Goal: Information Seeking & Learning: Check status

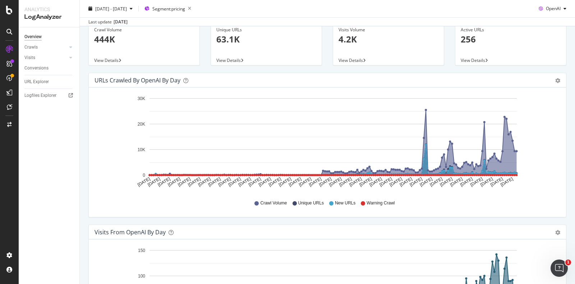
scroll to position [45, 0]
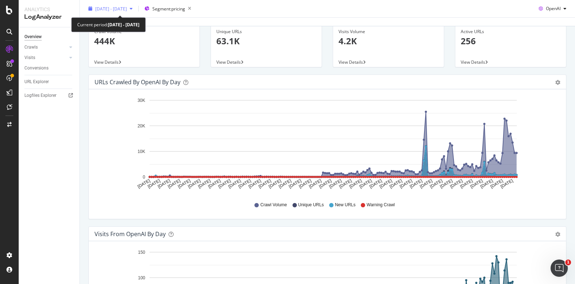
click at [122, 5] on div "2025 Apr. 13th - Oct. 12th" at bounding box center [111, 8] width 50 height 11
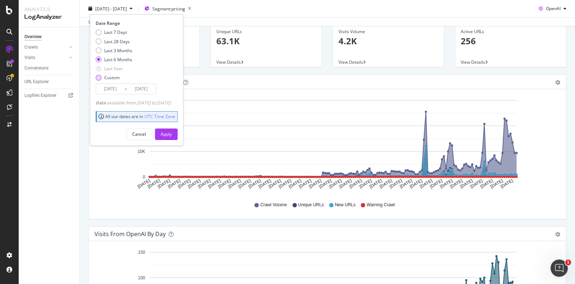
click at [101, 80] on div "Custom" at bounding box center [114, 77] width 37 height 6
click at [111, 90] on input "2025/04/13" at bounding box center [110, 89] width 29 height 10
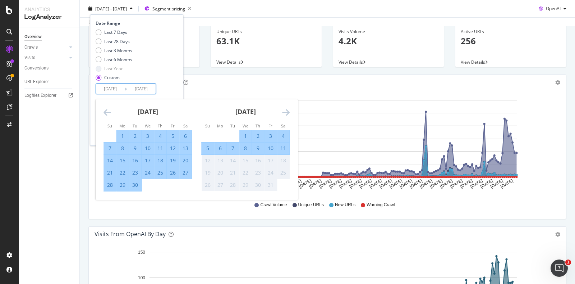
click at [122, 91] on input "2025/09/15" at bounding box center [110, 89] width 29 height 10
click at [121, 91] on input "2025/09/15" at bounding box center [110, 89] width 29 height 10
type input "2025/07/15"
click at [153, 87] on input "2025/10/12" at bounding box center [141, 89] width 29 height 10
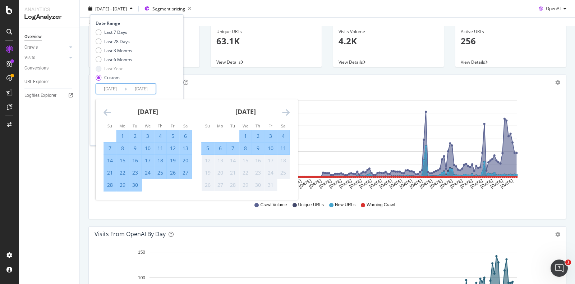
type input "2025/10/14"
click at [176, 88] on div "Date Range Last 7 Days Last 28 Days Last 3 Months Last 6 Months Last Year Custo…" at bounding box center [136, 57] width 80 height 74
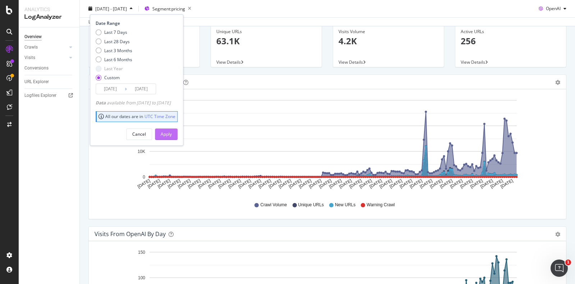
click at [172, 131] on div "Apply" at bounding box center [166, 134] width 11 height 6
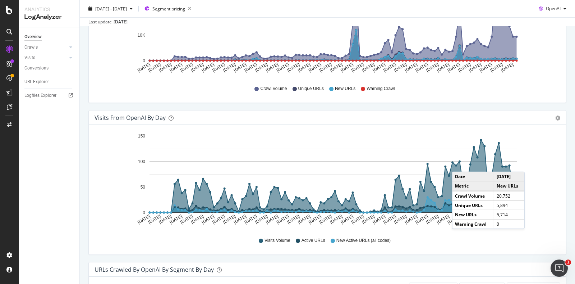
scroll to position [163, 0]
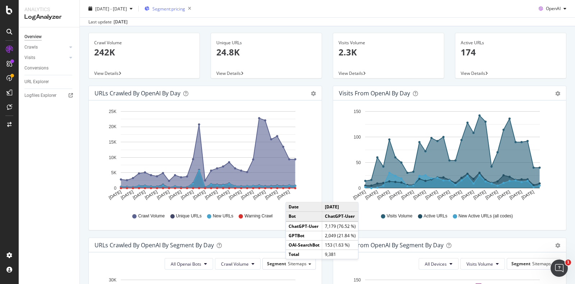
scroll to position [32, 0]
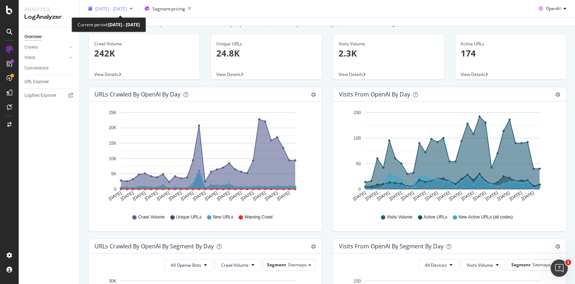
click at [117, 12] on div "2025 Sep. 13th - Oct. 12th" at bounding box center [111, 8] width 50 height 11
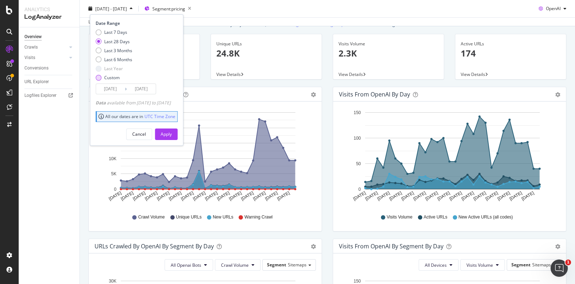
click at [97, 78] on div "Custom" at bounding box center [99, 77] width 6 height 6
click at [113, 90] on input "2025/09/15" at bounding box center [110, 89] width 29 height 10
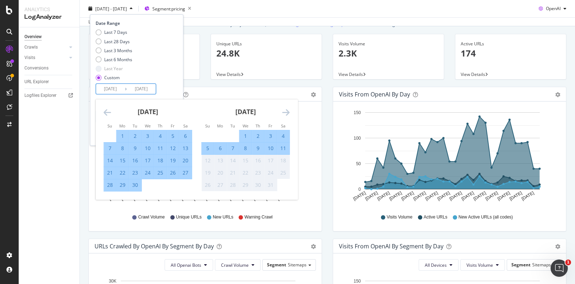
click at [117, 89] on input "2025/07/15" at bounding box center [110, 89] width 29 height 10
click at [120, 89] on input "2025/07/15" at bounding box center [110, 89] width 29 height 10
type input "2025/07/01"
click at [194, 114] on div "September 2025 1 2 3 4 5 6 7 8 9 10 11 12 13 14 15 16 17 18 19 20 21 22 23 24 2…" at bounding box center [148, 145] width 98 height 92
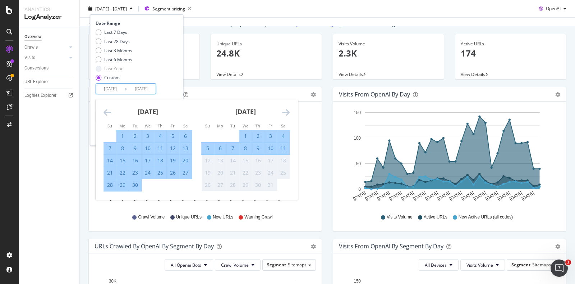
click at [106, 112] on icon "Move backward to switch to the previous month." at bounding box center [108, 112] width 8 height 9
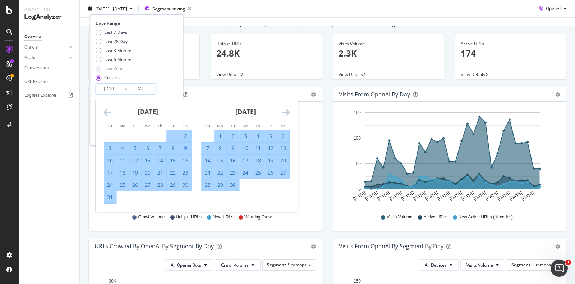
click at [106, 112] on icon "Move backward to switch to the previous month." at bounding box center [108, 112] width 8 height 9
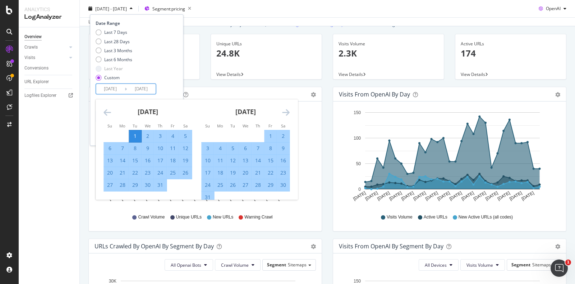
click at [174, 86] on div "Date Range Last 7 Days Last 28 Days Last 3 Months Last 6 Months Last Year Custo…" at bounding box center [136, 57] width 80 height 74
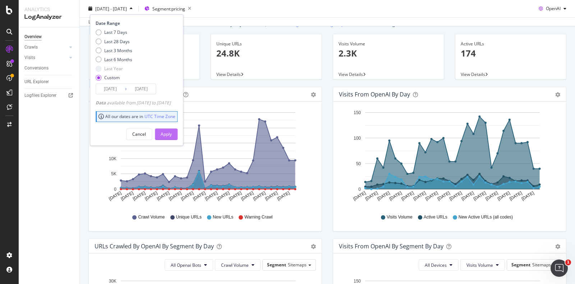
click at [171, 134] on button "Apply" at bounding box center [166, 134] width 23 height 12
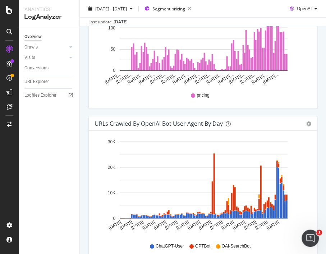
scroll to position [727, 0]
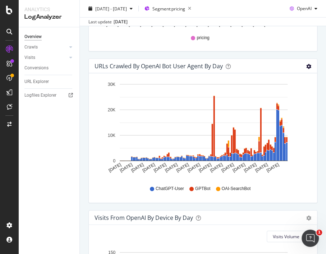
click at [306, 67] on icon "gear" at bounding box center [308, 66] width 5 height 5
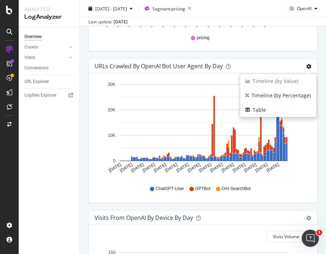
click at [306, 67] on icon "gear" at bounding box center [308, 66] width 5 height 5
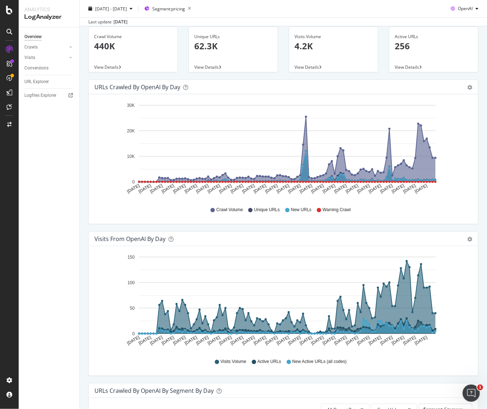
scroll to position [0, 0]
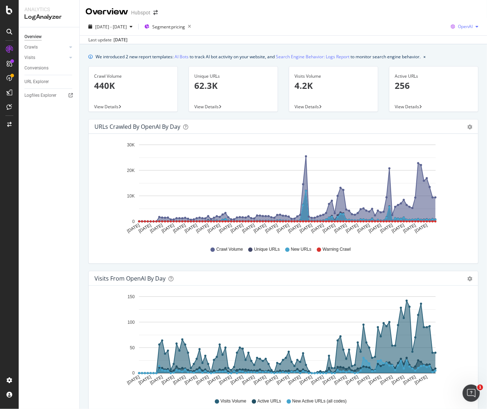
click at [465, 24] on span "OpenAI" at bounding box center [465, 26] width 15 height 6
click at [455, 55] on span "Bing" at bounding box center [463, 54] width 27 height 6
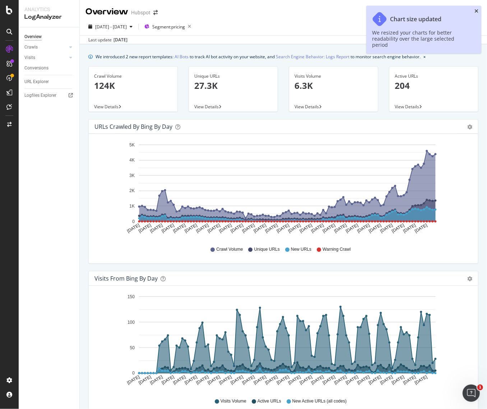
click at [477, 12] on icon "close toast" at bounding box center [477, 11] width 4 height 5
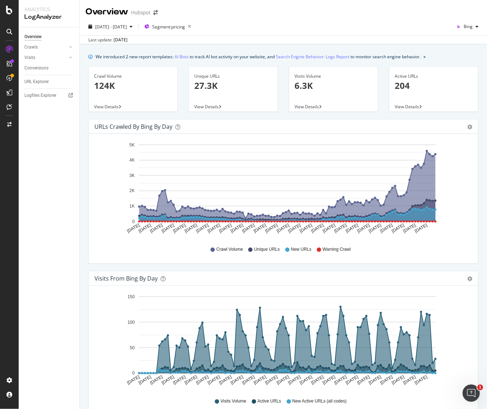
scroll to position [21, 0]
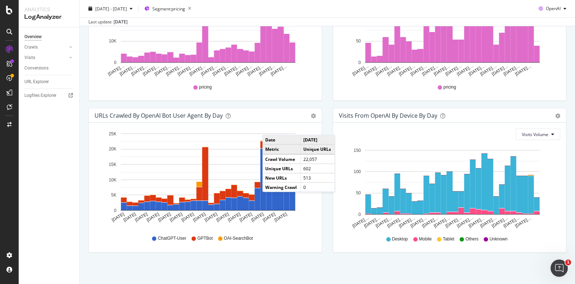
scroll to position [315, 0]
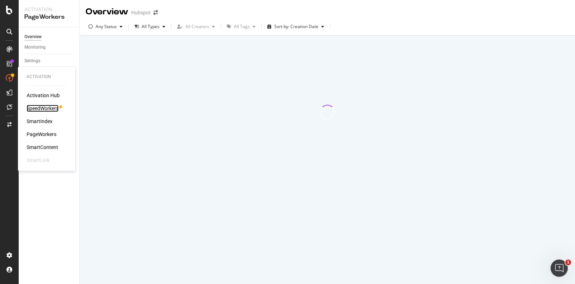
click at [45, 108] on div "SpeedWorkers" at bounding box center [43, 108] width 32 height 7
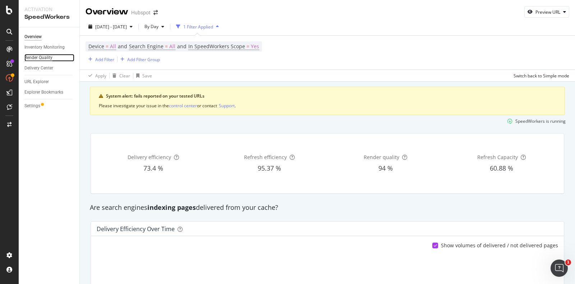
click at [47, 56] on div "Render Quality" at bounding box center [38, 58] width 28 height 8
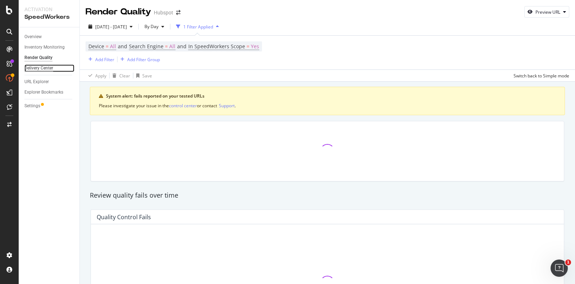
click at [51, 68] on div "Delivery Center" at bounding box center [38, 68] width 29 height 8
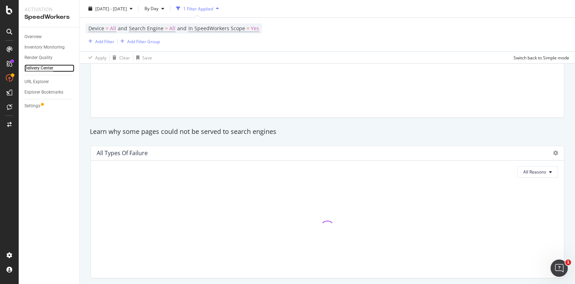
scroll to position [696, 0]
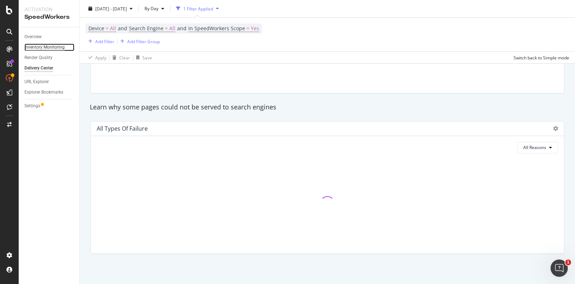
click at [38, 45] on div "Inventory Monitoring" at bounding box center [44, 47] width 40 height 8
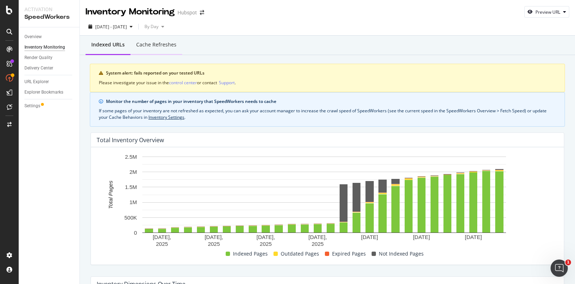
click at [166, 43] on div "Cache refreshes" at bounding box center [156, 44] width 40 height 7
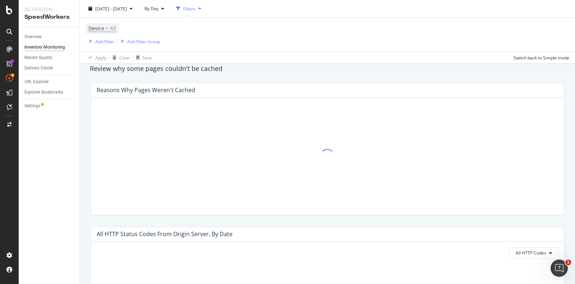
scroll to position [559, 0]
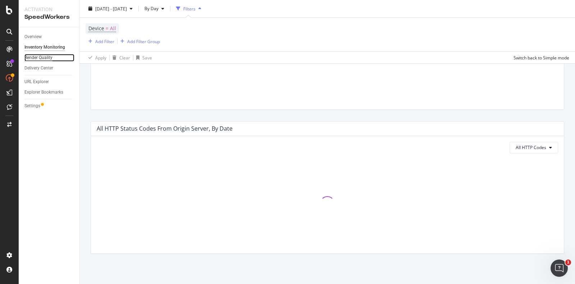
click at [46, 59] on div "Render Quality" at bounding box center [38, 58] width 28 height 8
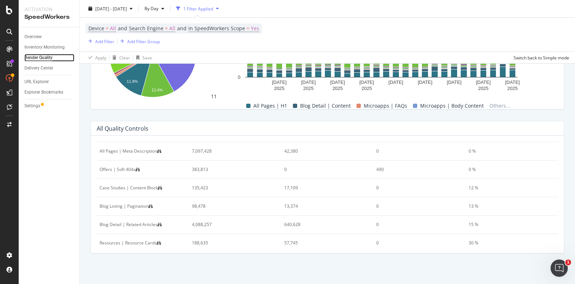
scroll to position [406, 0]
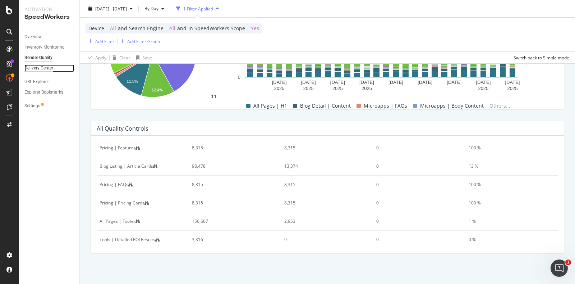
click at [49, 69] on div "Delivery Center" at bounding box center [38, 68] width 29 height 8
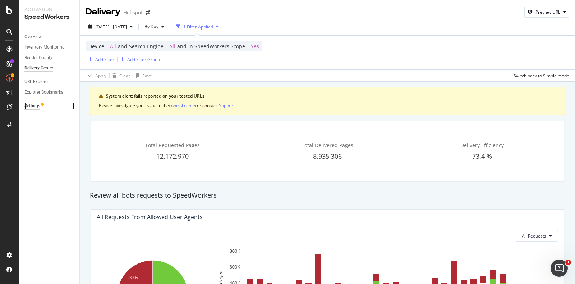
click at [38, 108] on div "Settings" at bounding box center [32, 106] width 16 height 8
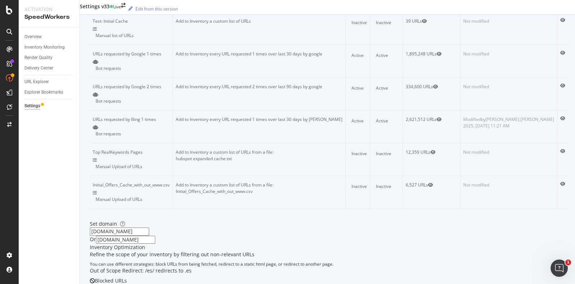
scroll to position [106, 0]
click at [44, 59] on div "Render Quality" at bounding box center [38, 58] width 28 height 8
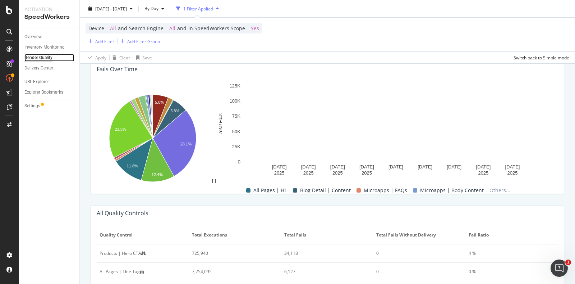
scroll to position [376, 0]
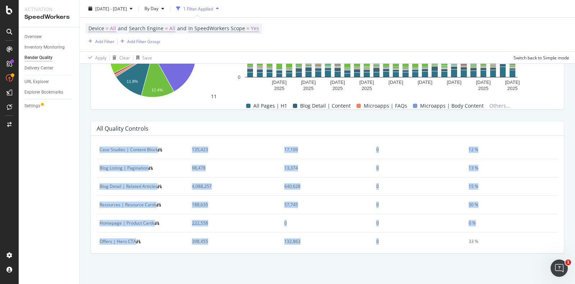
drag, startPoint x: 95, startPoint y: 170, endPoint x: 457, endPoint y: 236, distance: 367.8
click at [457, 236] on div "Quality Control Total Executions Total Fails Total fails without Delivery Fail …" at bounding box center [327, 193] width 473 height 117
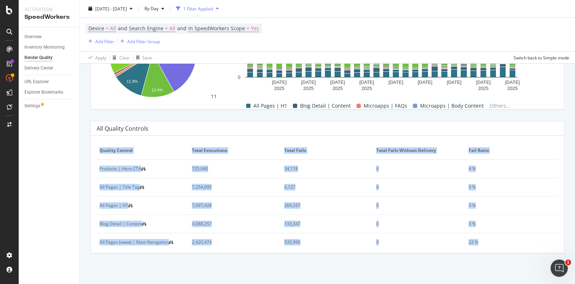
scroll to position [350, 0]
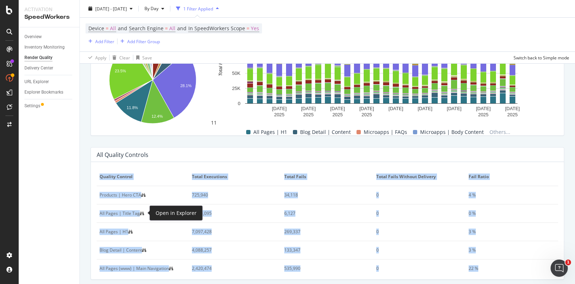
click at [144, 211] on icon at bounding box center [142, 213] width 4 height 4
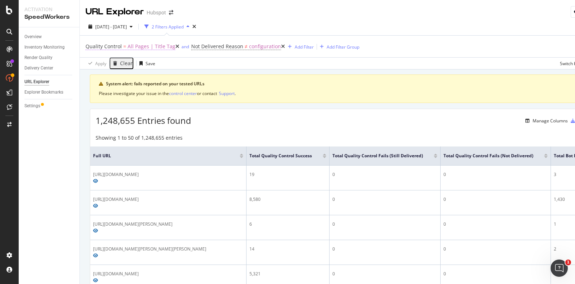
click at [144, 45] on span "All Pages | Title Tag" at bounding box center [152, 46] width 48 height 10
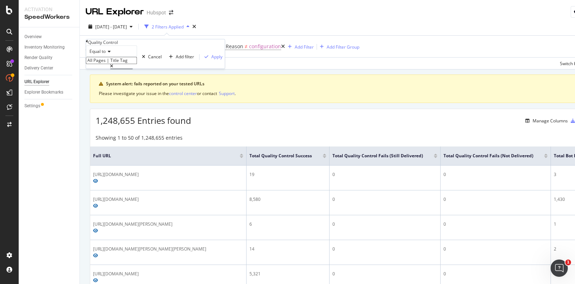
click at [294, 117] on div "1,248,655 Entries found Manage Columns Export as CSV" at bounding box center [350, 118] width 521 height 18
click at [181, 92] on div "control center" at bounding box center [183, 93] width 28 height 6
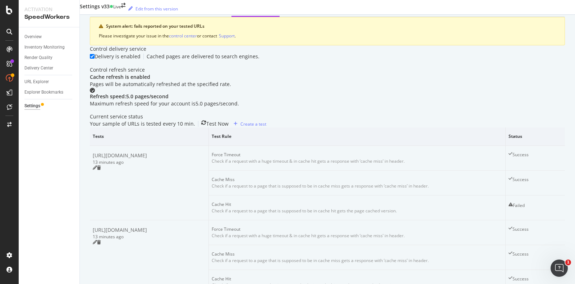
scroll to position [119, 0]
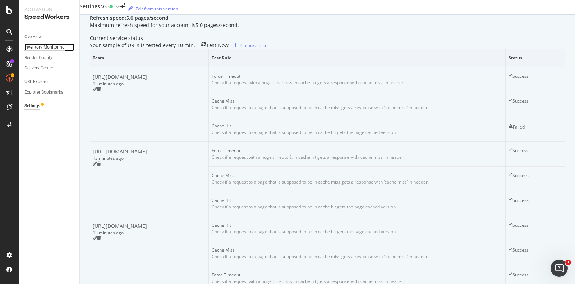
click at [51, 48] on div "Inventory Monitoring" at bounding box center [44, 47] width 40 height 8
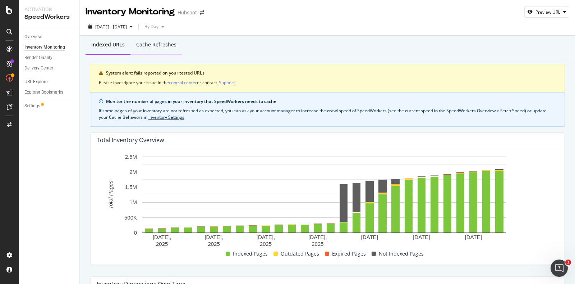
click at [165, 50] on div "Cache refreshes" at bounding box center [156, 45] width 52 height 20
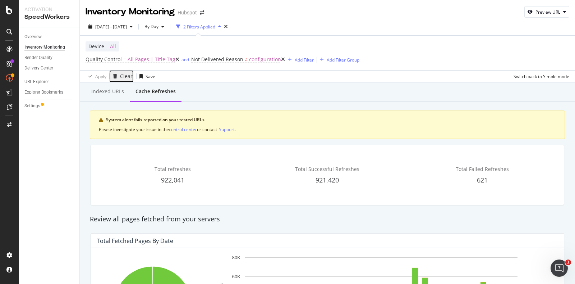
click at [285, 63] on div "Add Filter" at bounding box center [299, 60] width 29 height 8
click at [419, 62] on div "Device = All Quality Control = All Pages | Title Tag and Not Delivered Reason ≠…" at bounding box center [328, 53] width 484 height 35
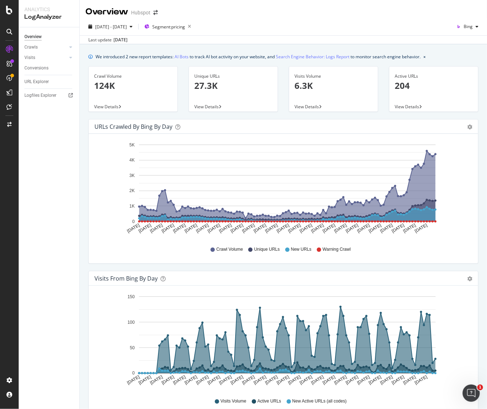
scroll to position [21, 0]
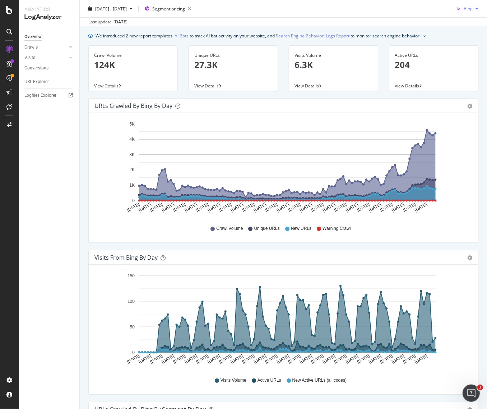
click at [467, 12] on div "Bing" at bounding box center [468, 8] width 28 height 11
click at [459, 50] on span "OpenAI" at bounding box center [465, 49] width 27 height 6
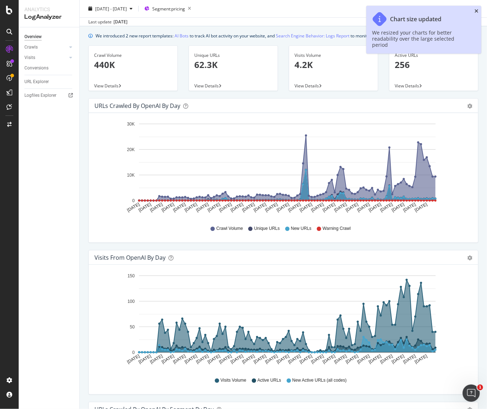
click at [477, 11] on icon "close toast" at bounding box center [477, 11] width 4 height 5
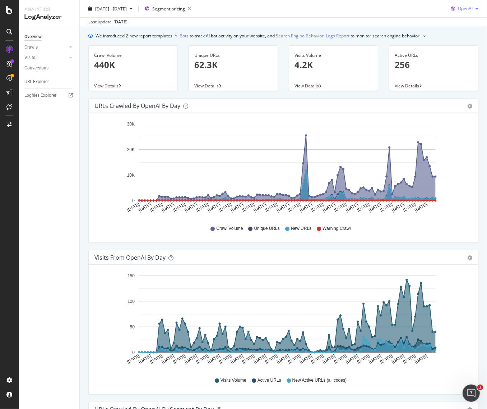
click at [458, 9] on span "OpenAI" at bounding box center [465, 8] width 15 height 6
click at [455, 63] on span "Other AI Bots" at bounding box center [463, 63] width 27 height 6
